Goal: Communication & Community: Answer question/provide support

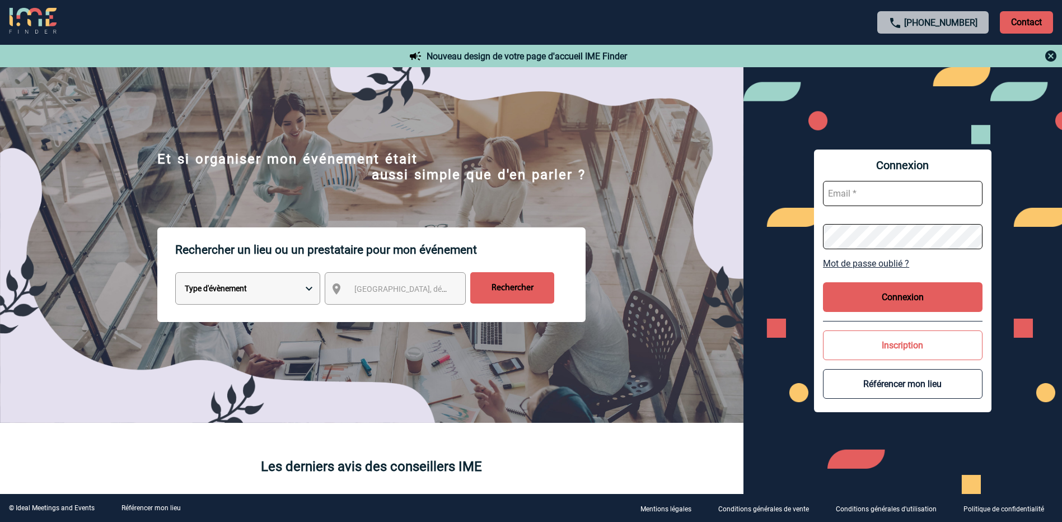
type input "[EMAIL_ADDRESS][DOMAIN_NAME]"
click at [888, 291] on button "Connexion" at bounding box center [902, 297] width 159 height 30
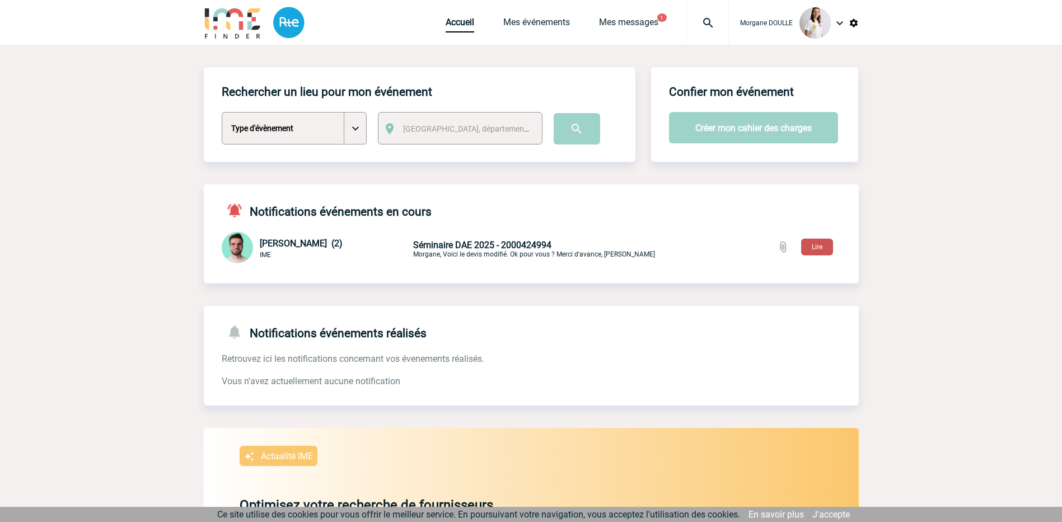
click at [815, 245] on button "Lire" at bounding box center [817, 246] width 32 height 17
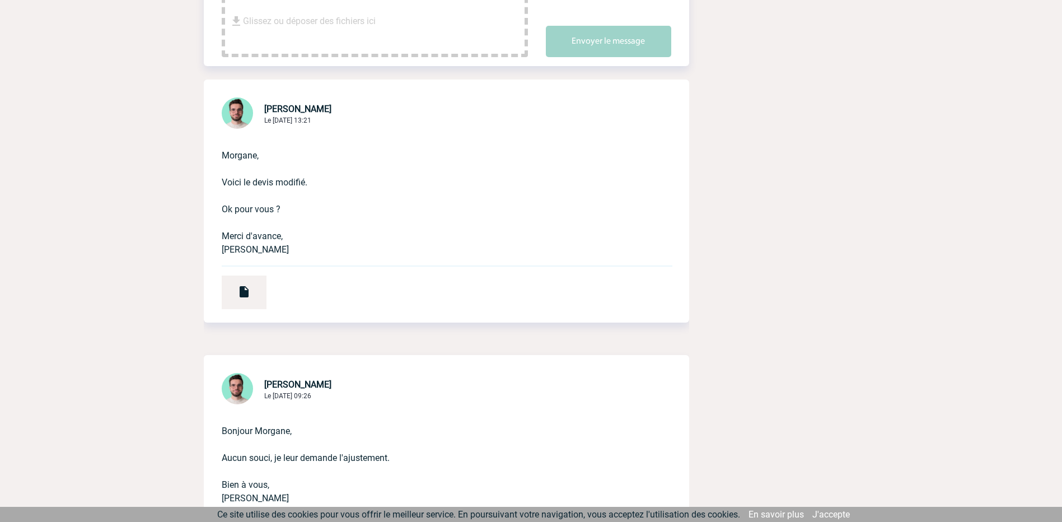
scroll to position [112, 0]
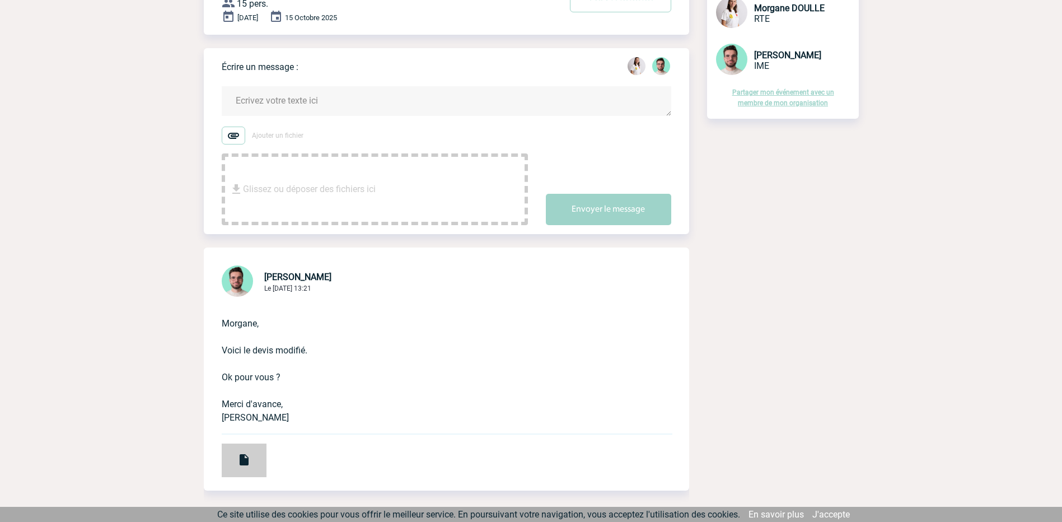
click at [247, 461] on img at bounding box center [243, 459] width 13 height 13
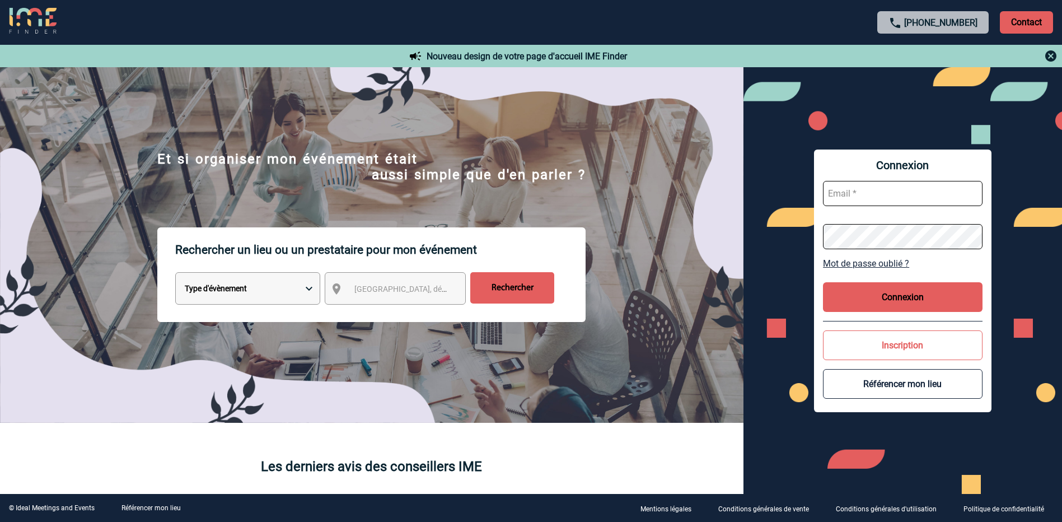
type input "[EMAIL_ADDRESS][DOMAIN_NAME]"
click at [891, 294] on button "Connexion" at bounding box center [902, 297] width 159 height 30
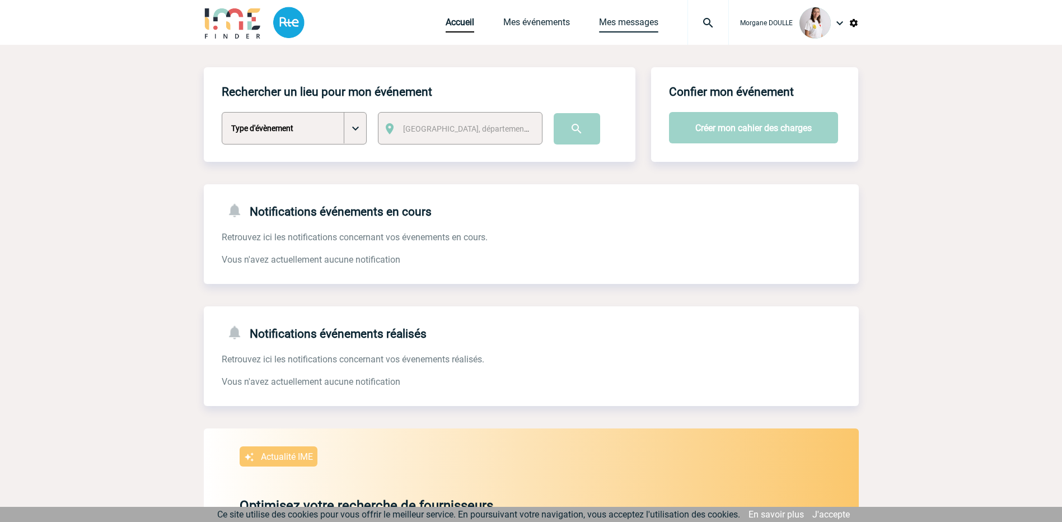
click at [647, 18] on link "Mes messages" at bounding box center [628, 25] width 59 height 16
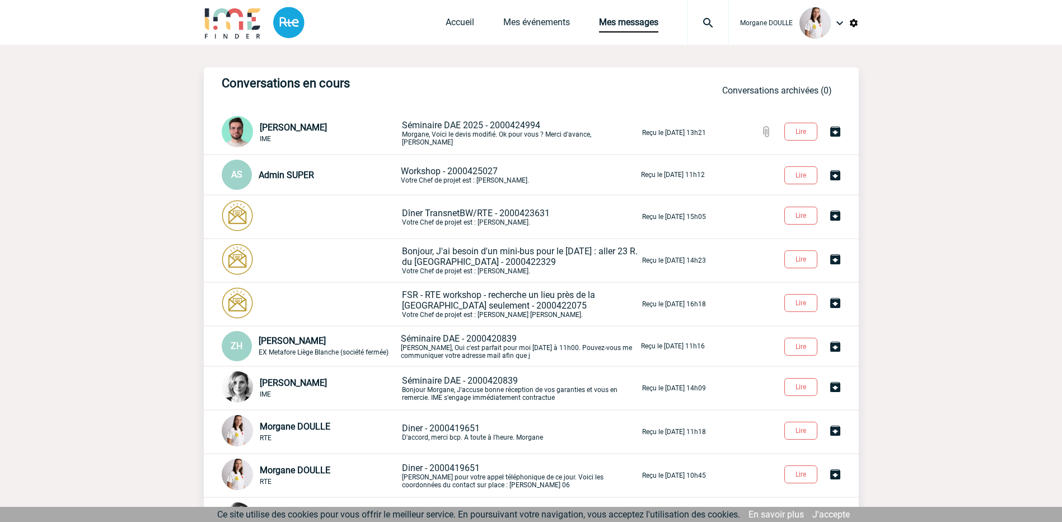
click at [472, 129] on span "Séminaire DAE 2025 - 2000424994" at bounding box center [471, 125] width 138 height 11
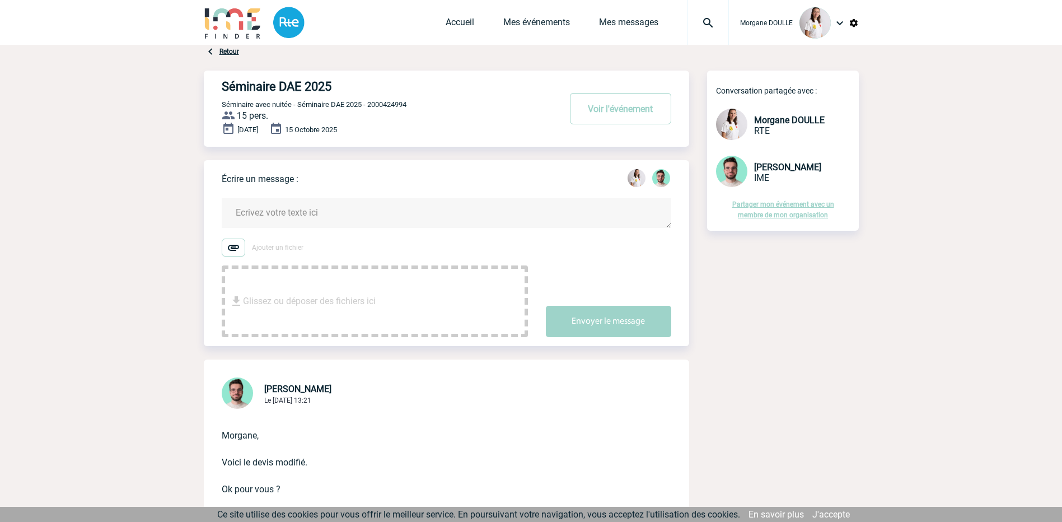
click at [313, 216] on textarea at bounding box center [446, 213] width 449 height 30
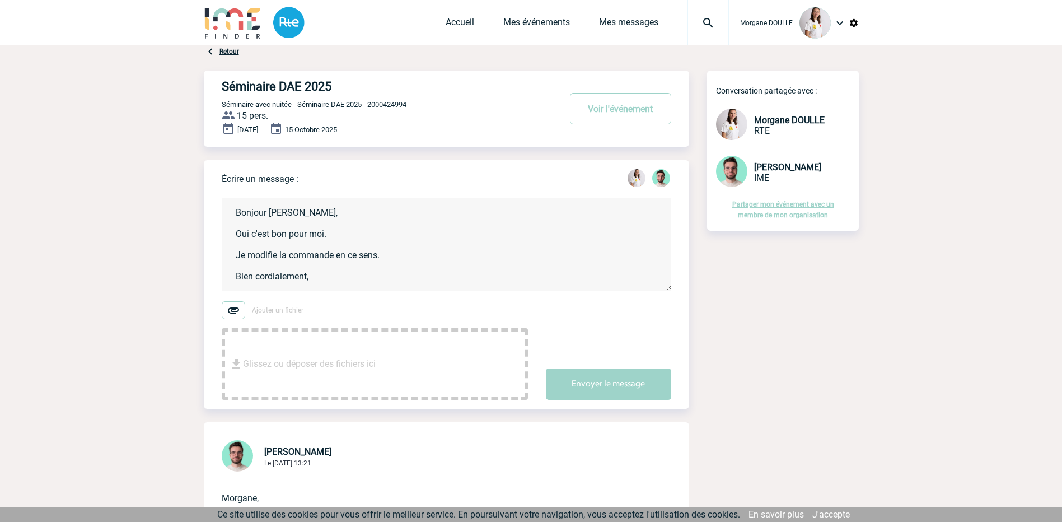
scroll to position [2, 0]
click at [385, 259] on textarea "Bonjour [PERSON_NAME], Oui c'est bon pour moi. Je modifie la commande en ce sen…" at bounding box center [446, 244] width 449 height 92
click at [317, 272] on textarea "Bonjour [PERSON_NAME], Oui c'est bon pour moi. Je modifie la commande en ce sen…" at bounding box center [446, 244] width 449 height 92
click at [408, 251] on textarea "Bonjour [PERSON_NAME], Oui c'est bon pour moi. Je modifie la commande en ce sen…" at bounding box center [446, 244] width 449 height 92
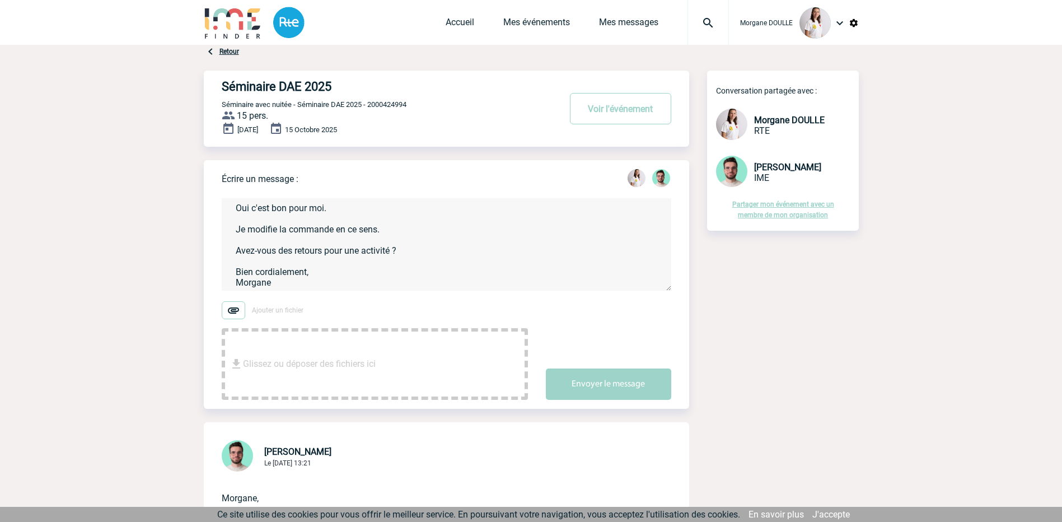
scroll to position [0, 0]
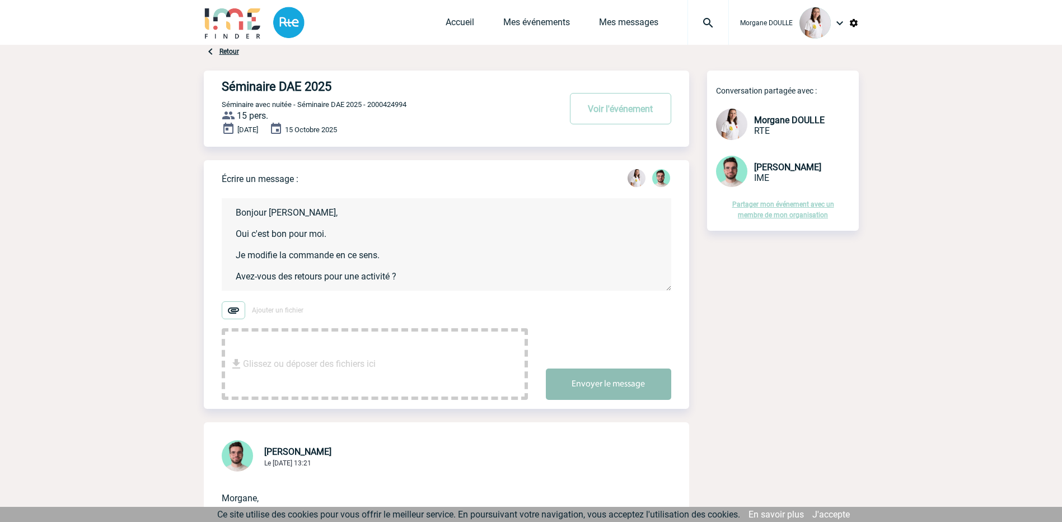
type textarea "Bonjour [PERSON_NAME], Oui c'est bon pour moi. Je modifie la commande en ce sen…"
click at [575, 384] on button "Envoyer le message" at bounding box center [608, 383] width 125 height 31
